Goal: Connect with others: Connect with others

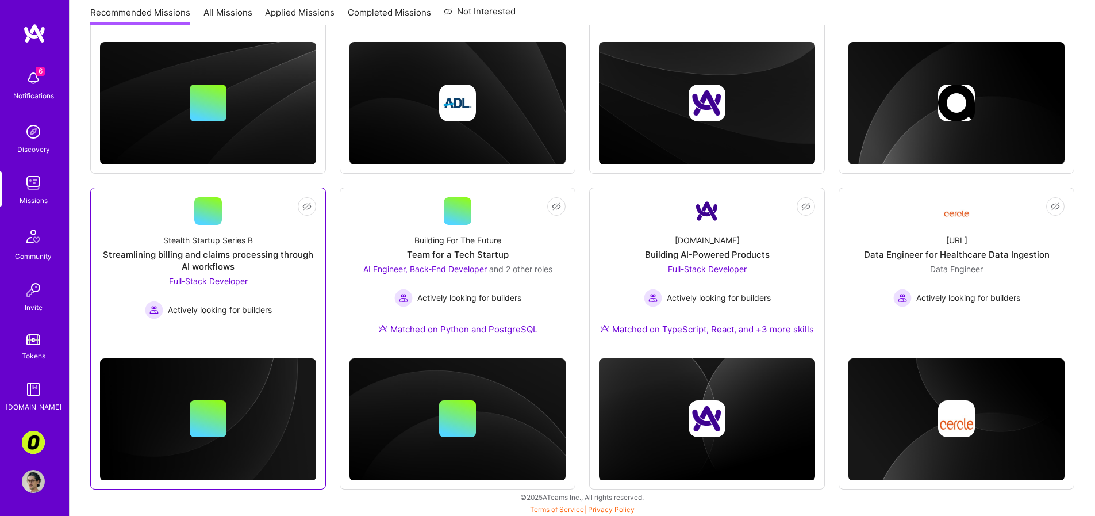
scroll to position [324, 0]
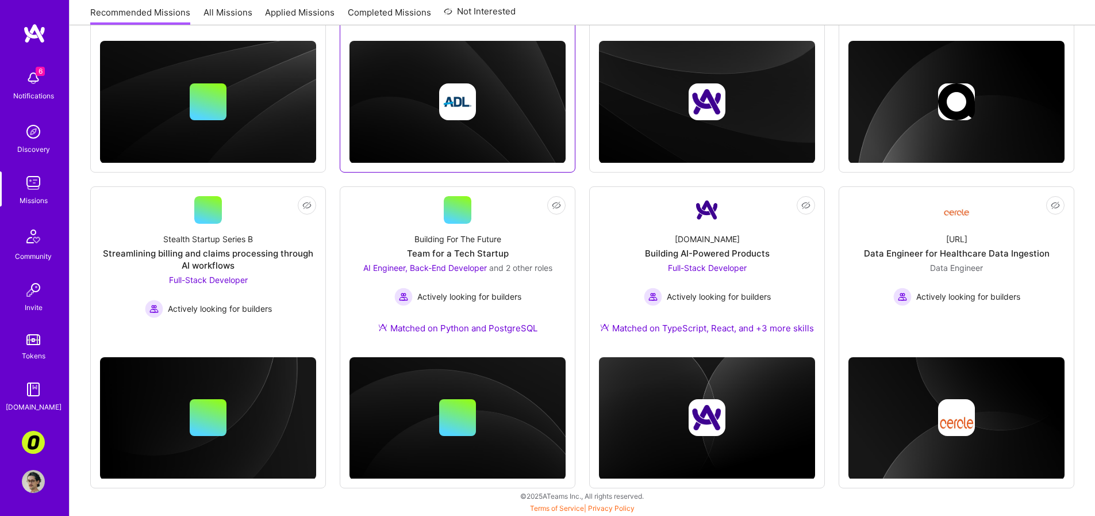
click at [469, 167] on div "Not Interested Anti-Defamation League Technology Modernization Sprint 1 Full-St…" at bounding box center [458, 21] width 236 height 302
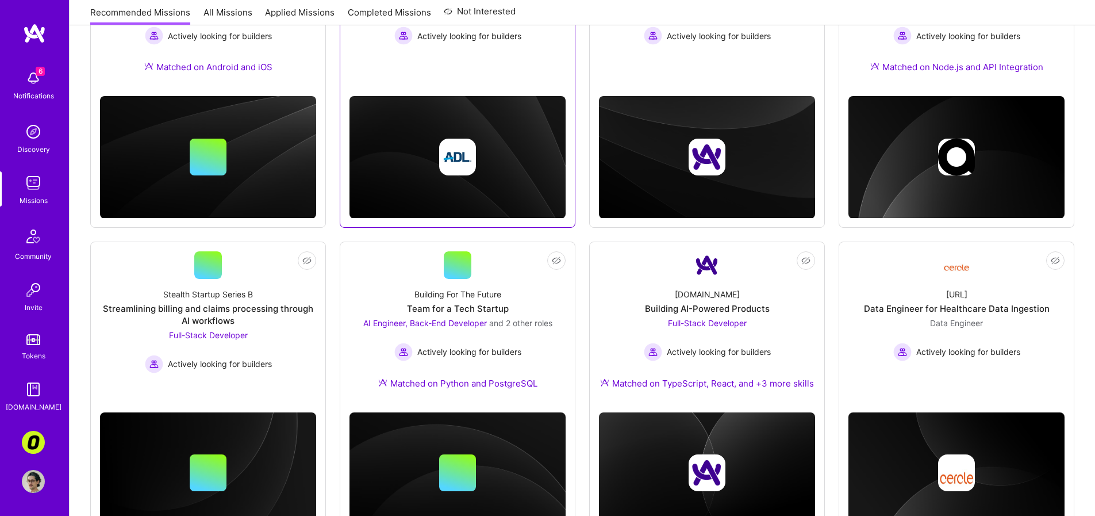
scroll to position [210, 0]
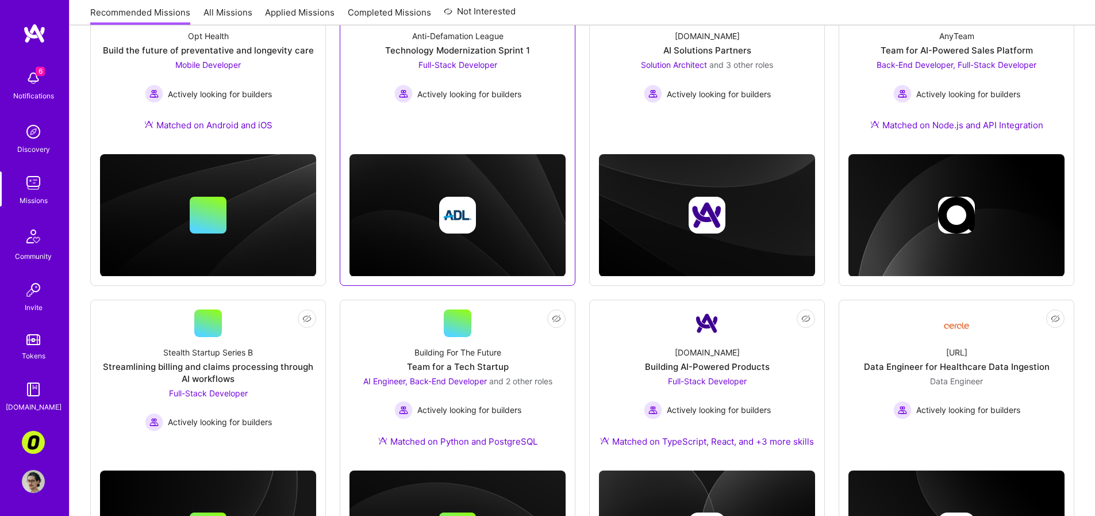
click at [445, 98] on span "Actively looking for builders" at bounding box center [469, 94] width 104 height 12
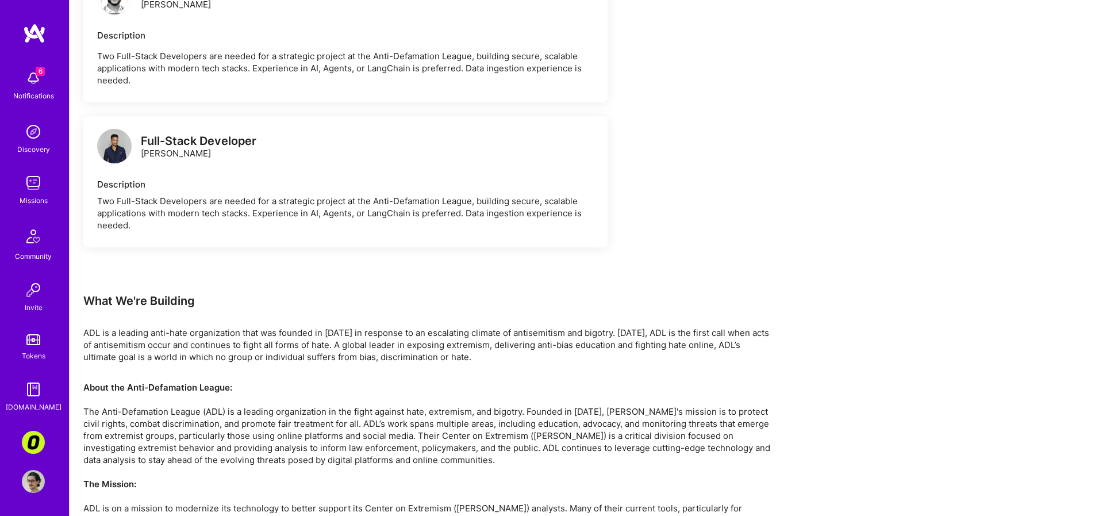
scroll to position [920, 0]
click at [43, 74] on span "6" at bounding box center [40, 71] width 9 height 9
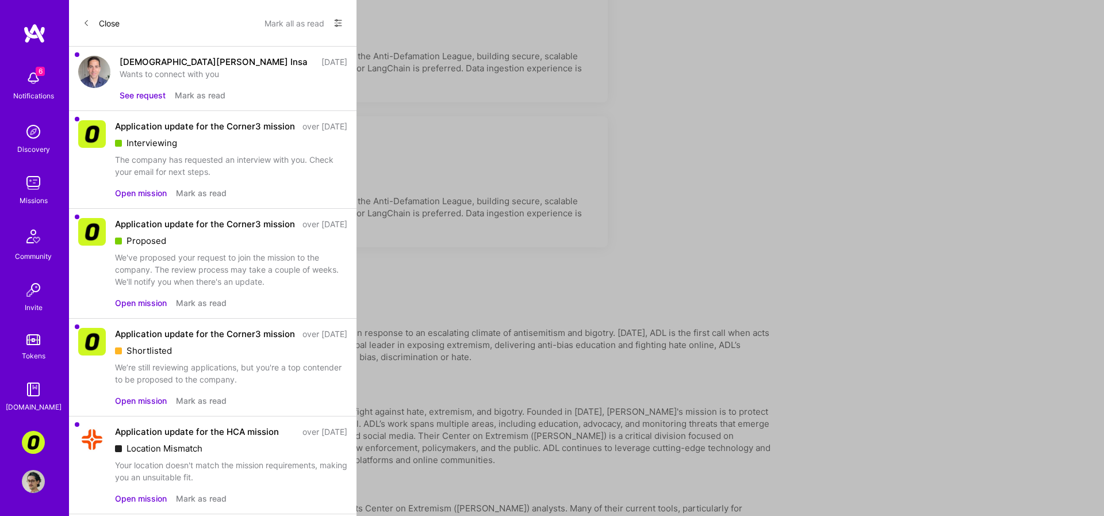
click at [151, 90] on button "See request" at bounding box center [143, 95] width 46 height 12
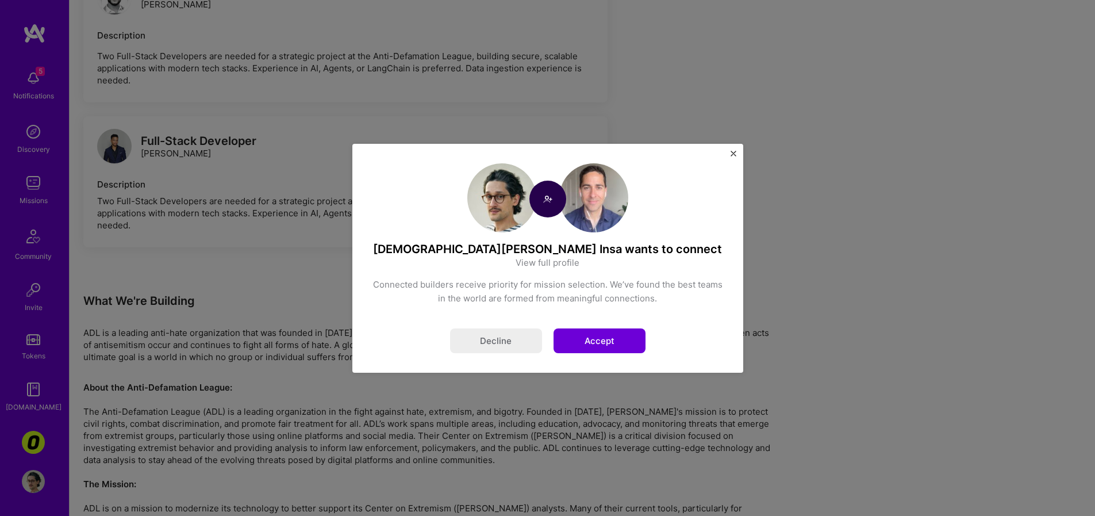
click at [619, 341] on button "Accept" at bounding box center [600, 340] width 92 height 25
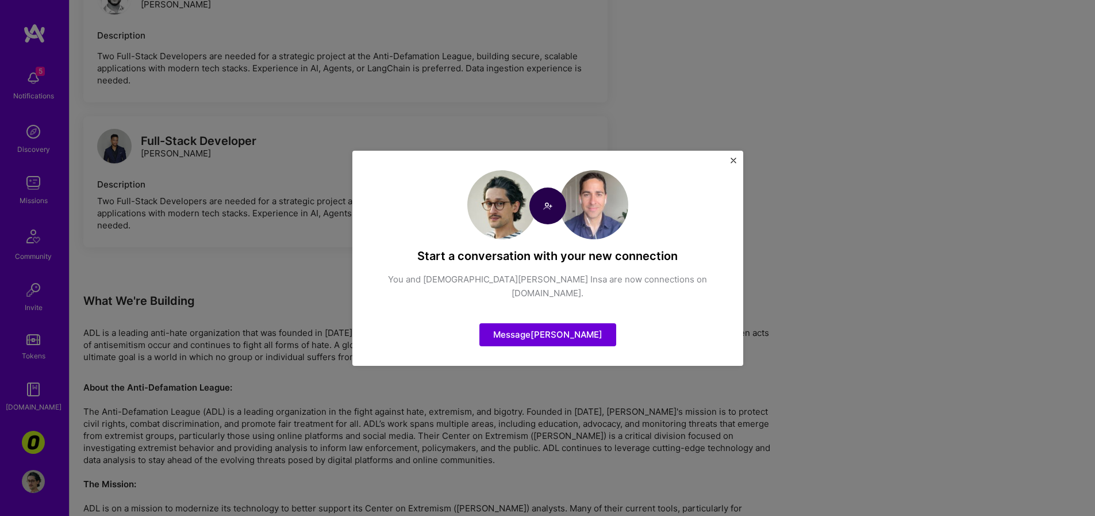
click at [562, 391] on div "Start a conversation with your new connection You and [DEMOGRAPHIC_DATA][PERSON…" at bounding box center [547, 258] width 1095 height 516
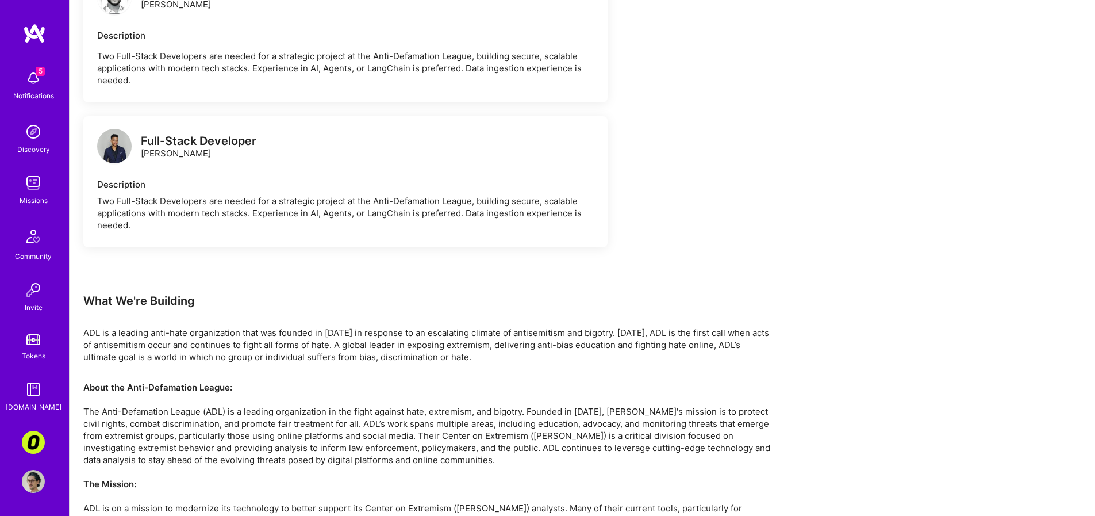
click at [34, 485] on img at bounding box center [33, 481] width 23 height 23
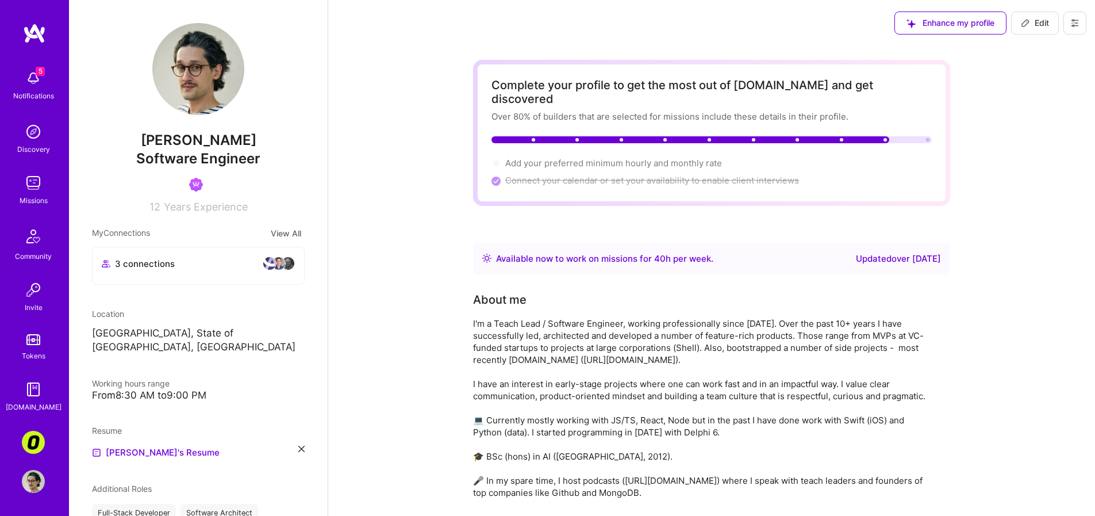
click at [185, 265] on div "3 connections" at bounding box center [198, 263] width 193 height 14
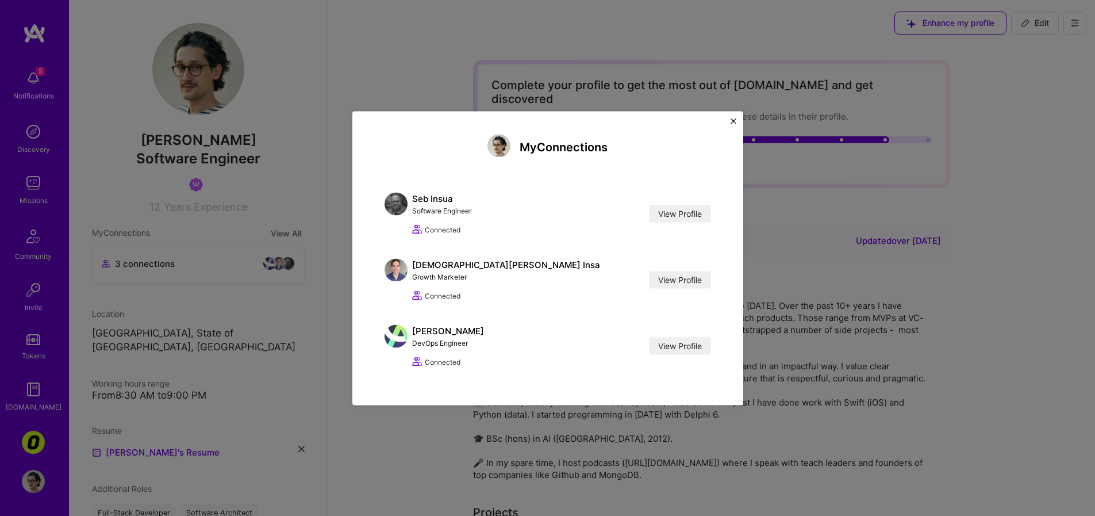
click at [627, 89] on div "My Connections Seb Insua Software Engineer View Profile Connected View Profile …" at bounding box center [547, 258] width 1095 height 516
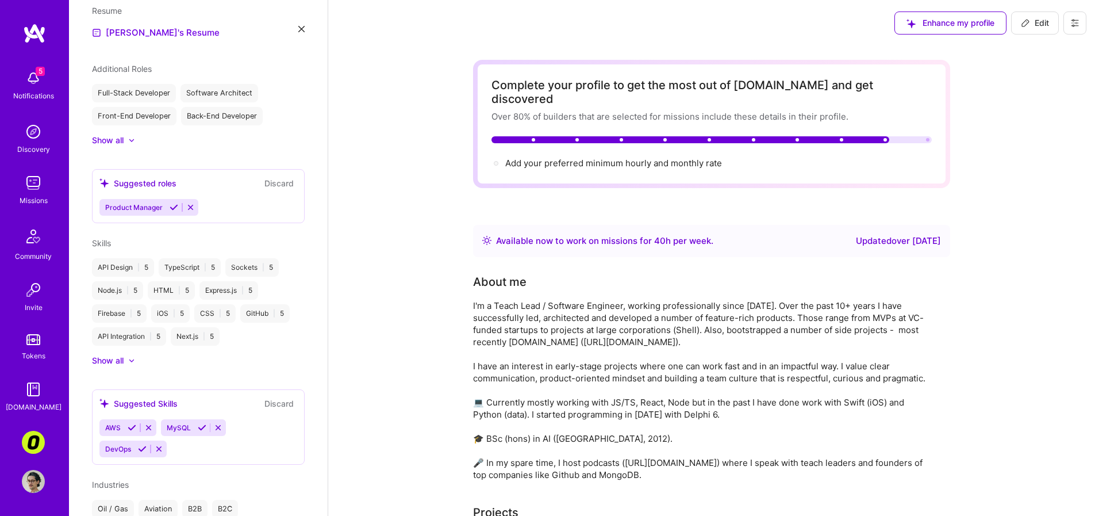
scroll to position [475, 0]
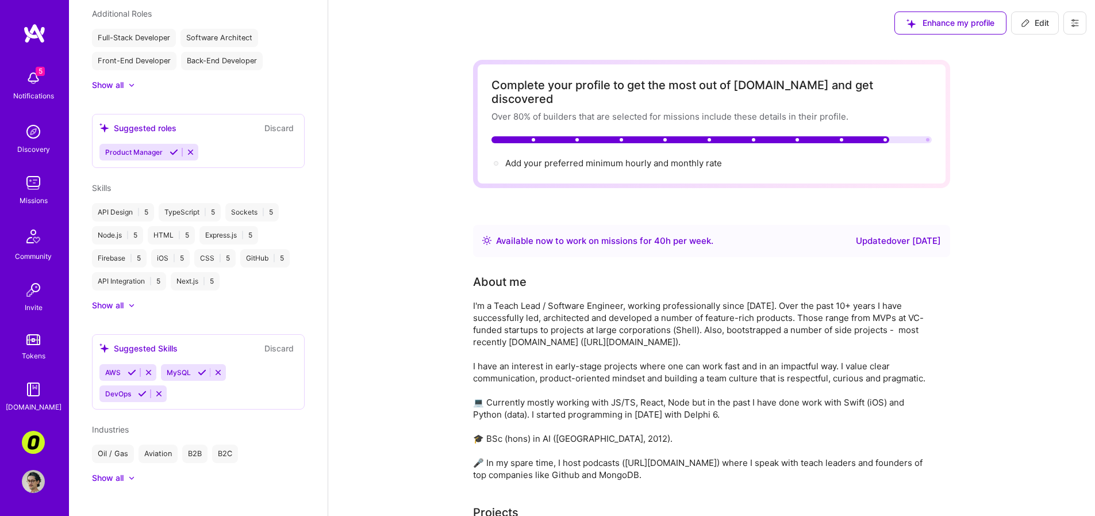
click at [121, 455] on div "Industries Oil / Gas Aviation B2B B2C Show all" at bounding box center [198, 453] width 213 height 60
click at [126, 472] on div at bounding box center [126, 477] width 5 height 11
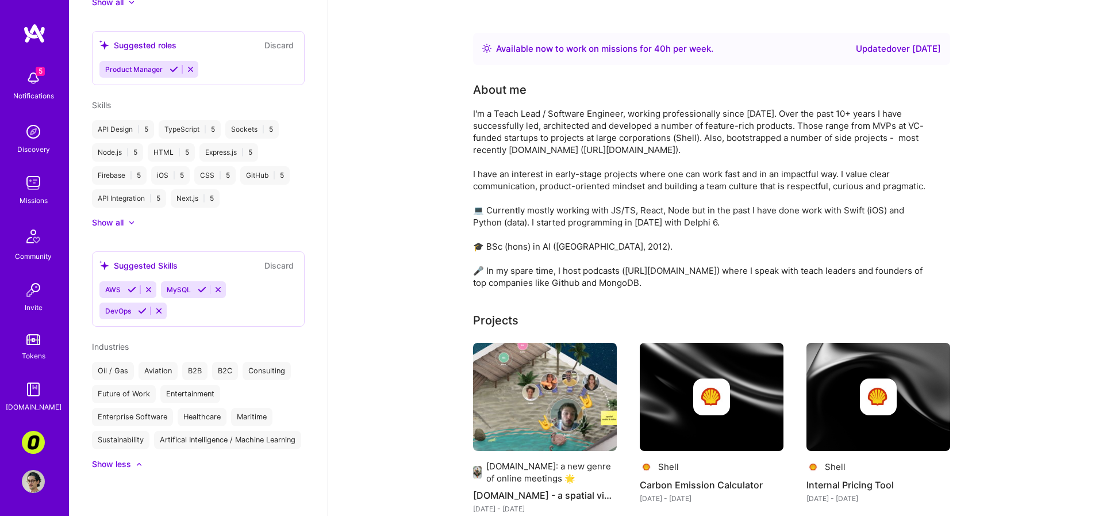
scroll to position [189, 0]
